Goal: Task Accomplishment & Management: Manage account settings

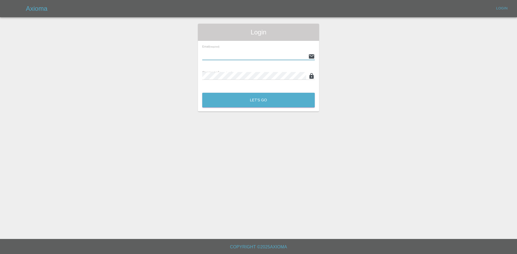
click at [235, 56] on input "text" at bounding box center [254, 57] width 104 height 8
type input "[PERSON_NAME][EMAIL_ADDRESS][PERSON_NAME][DOMAIN_NAME]"
click at [263, 56] on input "[PERSON_NAME][EMAIL_ADDRESS][PERSON_NAME][DOMAIN_NAME]" at bounding box center [254, 57] width 104 height 8
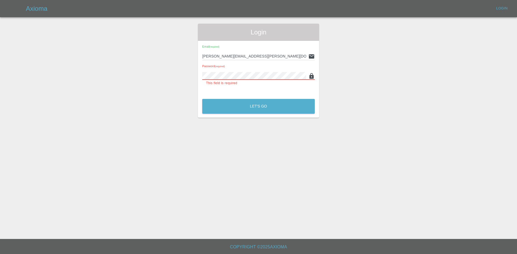
click at [202, 99] on button "Let's Go" at bounding box center [258, 106] width 113 height 15
click at [182, 72] on div "Login Email (required) [PERSON_NAME][EMAIL_ADDRESS][PERSON_NAME][DOMAIN_NAME] P…" at bounding box center [258, 71] width 516 height 95
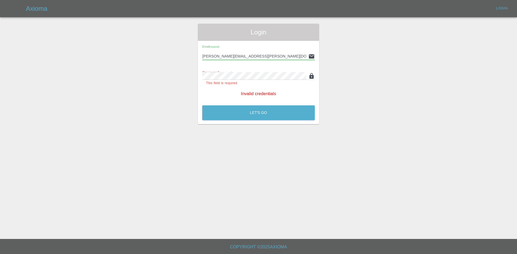
drag, startPoint x: 270, startPoint y: 58, endPoint x: 184, endPoint y: 61, distance: 85.9
click at [184, 61] on div "Login Email (required) [PERSON_NAME][EMAIL_ADDRESS][PERSON_NAME][DOMAIN_NAME] P…" at bounding box center [258, 74] width 516 height 101
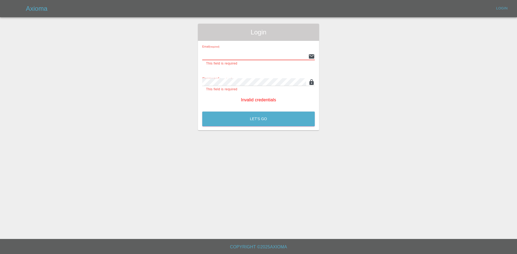
click at [228, 55] on input "text" at bounding box center [254, 57] width 104 height 8
type input "[EMAIL_ADDRESS][DOMAIN_NAME]"
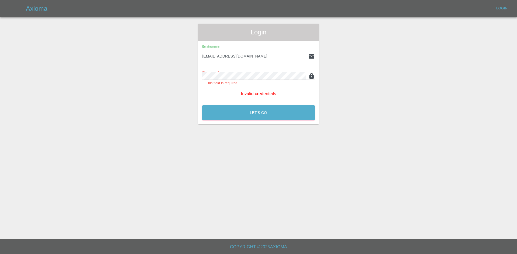
click at [243, 81] on div "Password (required) This field is required" at bounding box center [258, 75] width 113 height 21
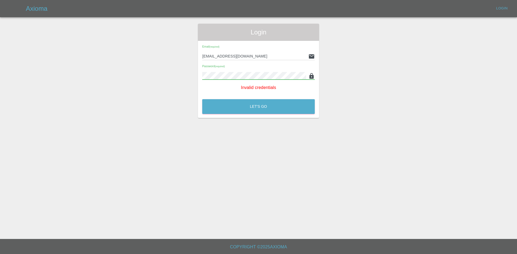
click at [202, 99] on button "Let's Go" at bounding box center [258, 106] width 113 height 15
click at [262, 109] on button "Let's Go" at bounding box center [258, 106] width 113 height 15
